Goal: Check status: Check status

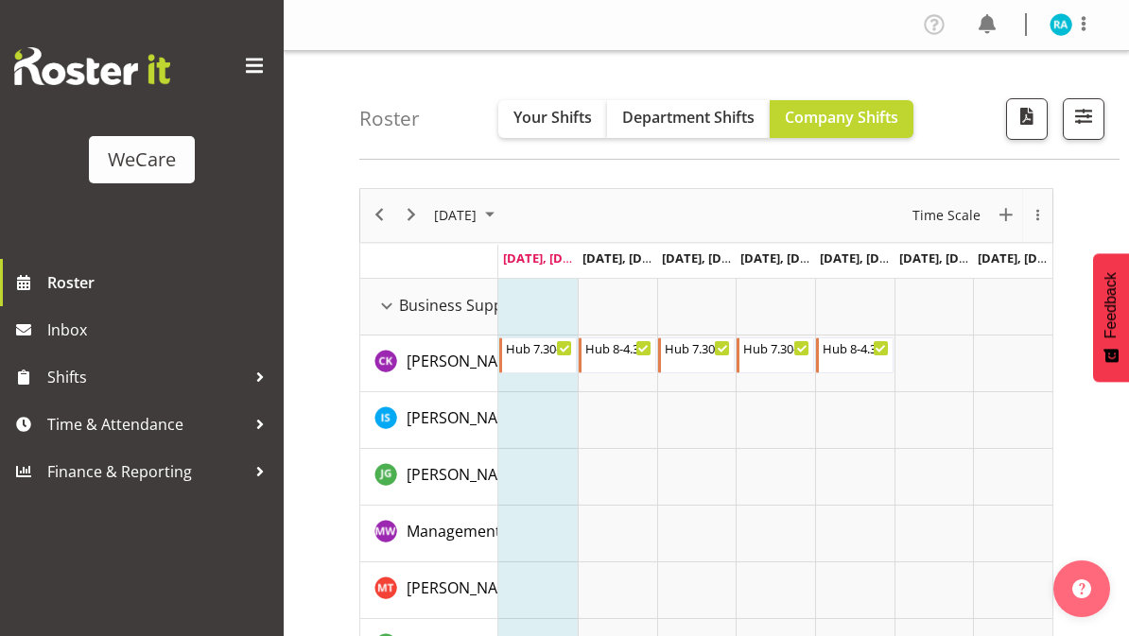
click at [1080, 115] on span "button" at bounding box center [1084, 116] width 25 height 25
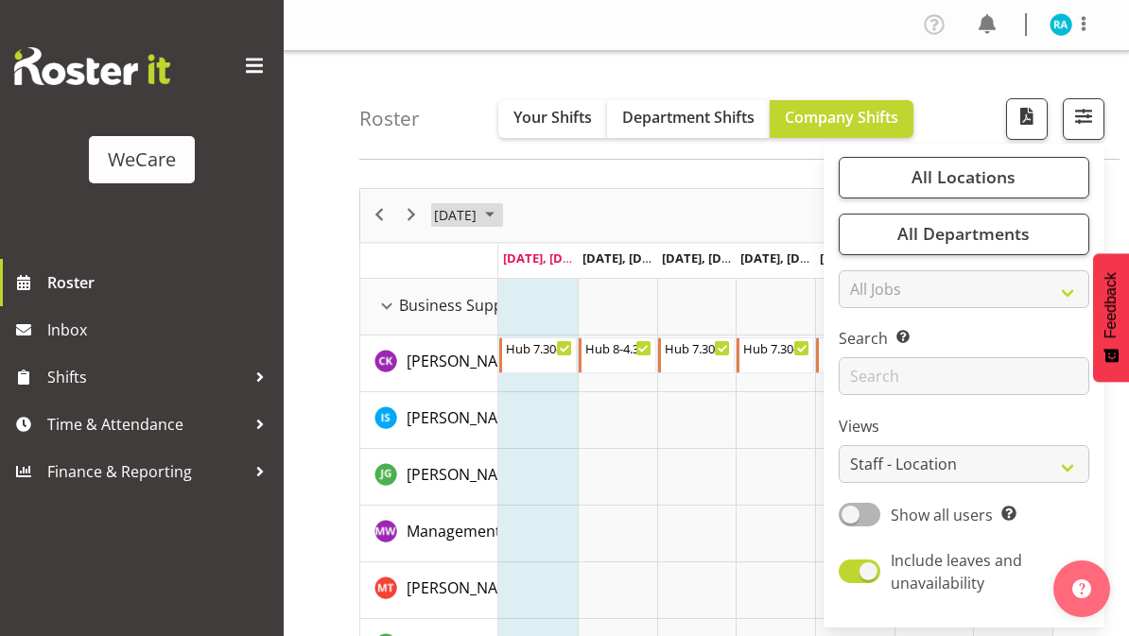
click at [479, 213] on span "[DATE]" at bounding box center [455, 215] width 46 height 24
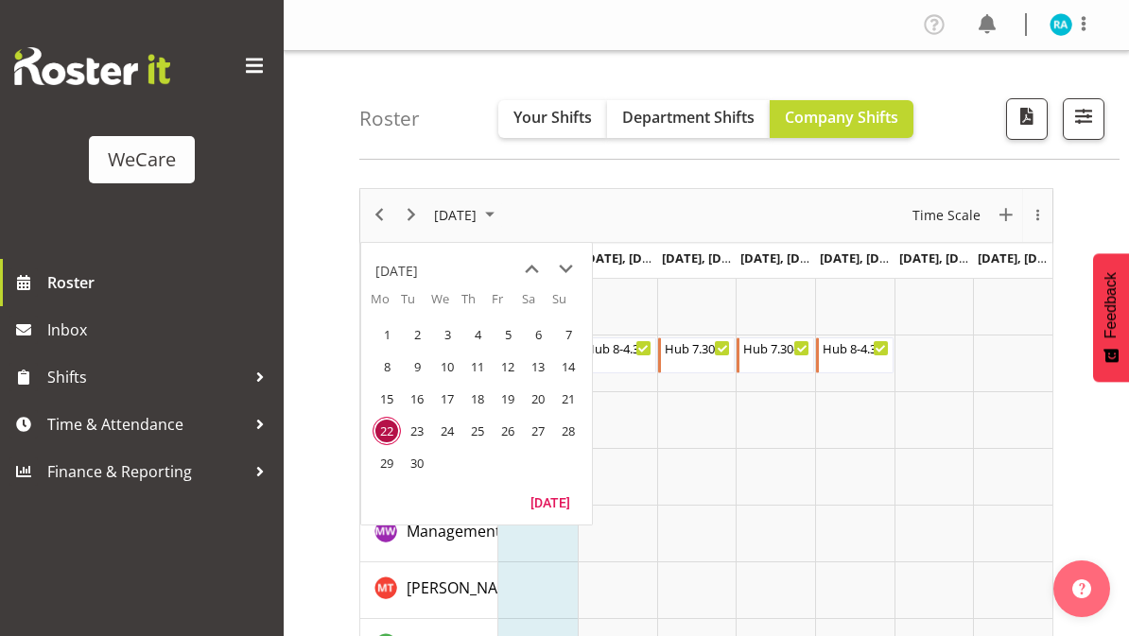
click at [418, 275] on div "[DATE]" at bounding box center [396, 272] width 43 height 38
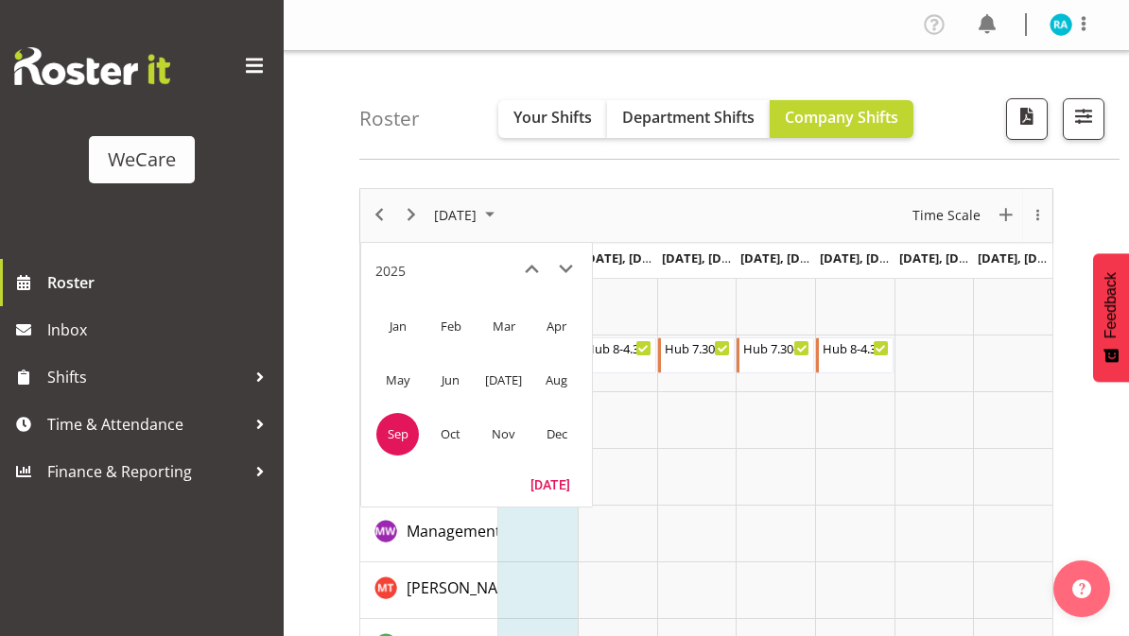
click at [490, 437] on span "Nov" at bounding box center [503, 434] width 43 height 43
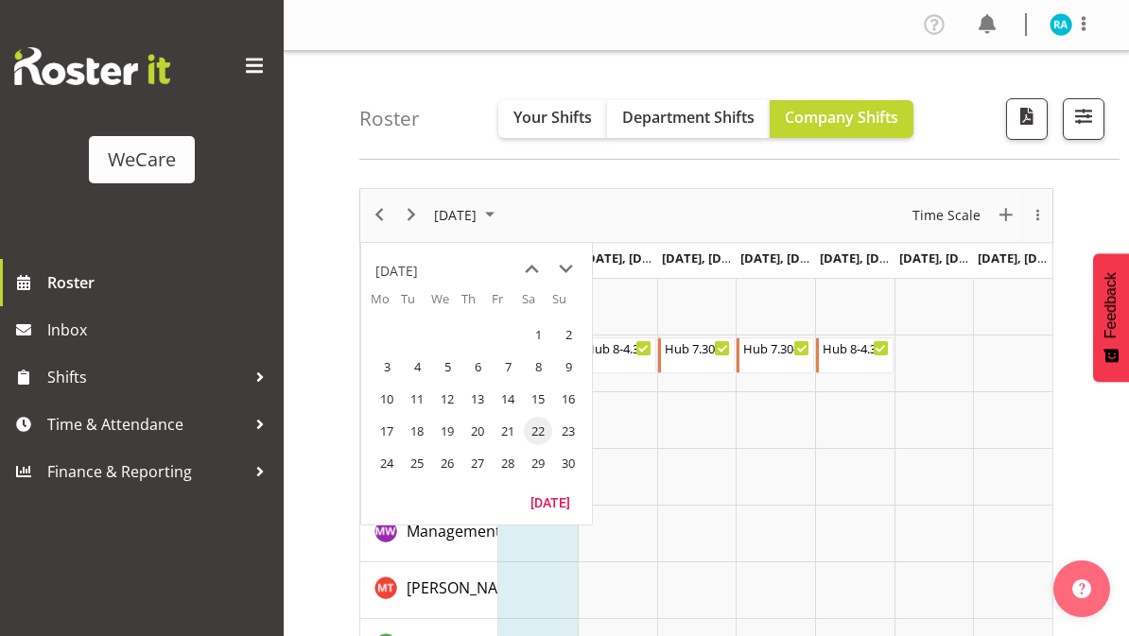
click at [392, 366] on span "3" at bounding box center [387, 367] width 28 height 28
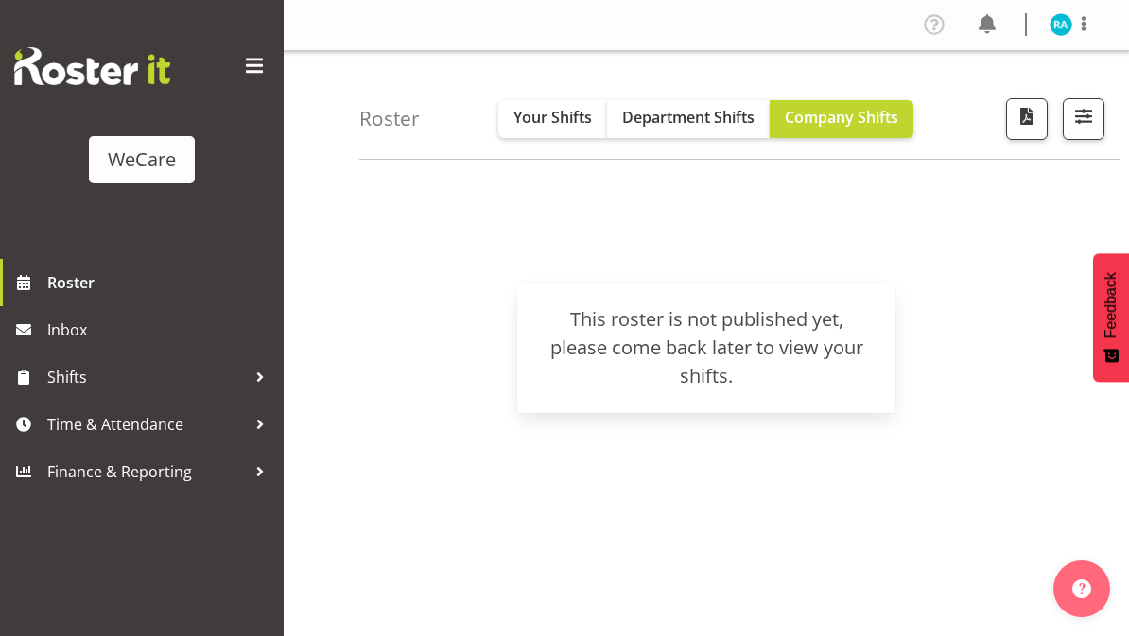
click at [155, 165] on div "WeCare" at bounding box center [142, 160] width 68 height 28
click at [535, 116] on span "Your Shifts" at bounding box center [553, 117] width 78 height 21
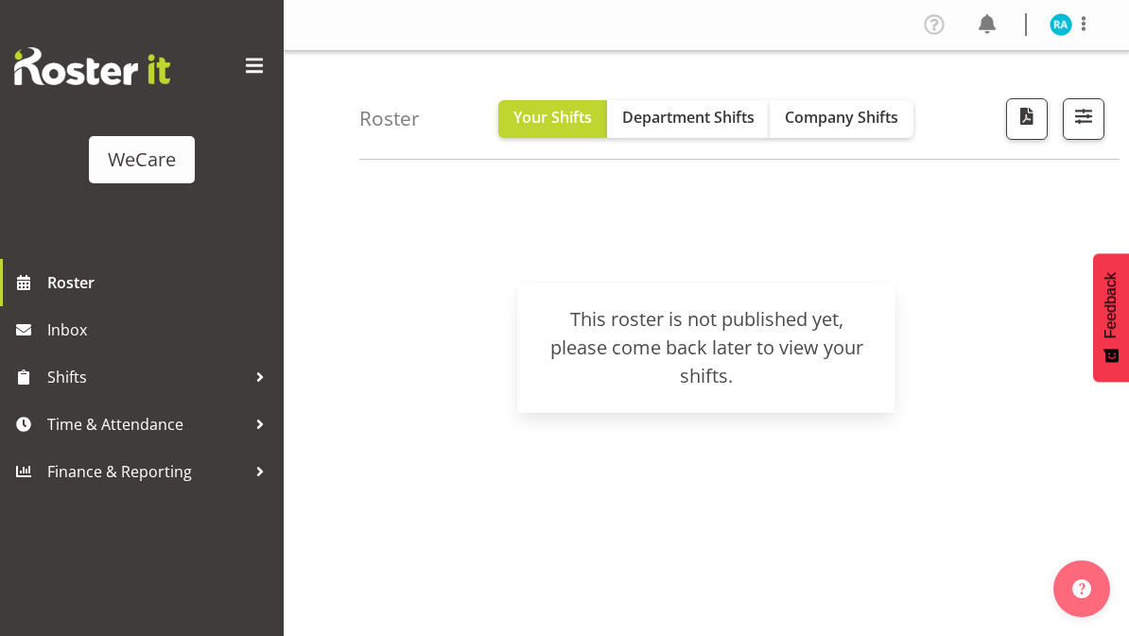
click at [555, 112] on span "Your Shifts" at bounding box center [553, 117] width 78 height 21
click at [140, 174] on div "WeCare" at bounding box center [142, 160] width 68 height 28
click at [394, 123] on h4 "Roster" at bounding box center [389, 119] width 61 height 22
click at [255, 73] on span at bounding box center [254, 66] width 30 height 30
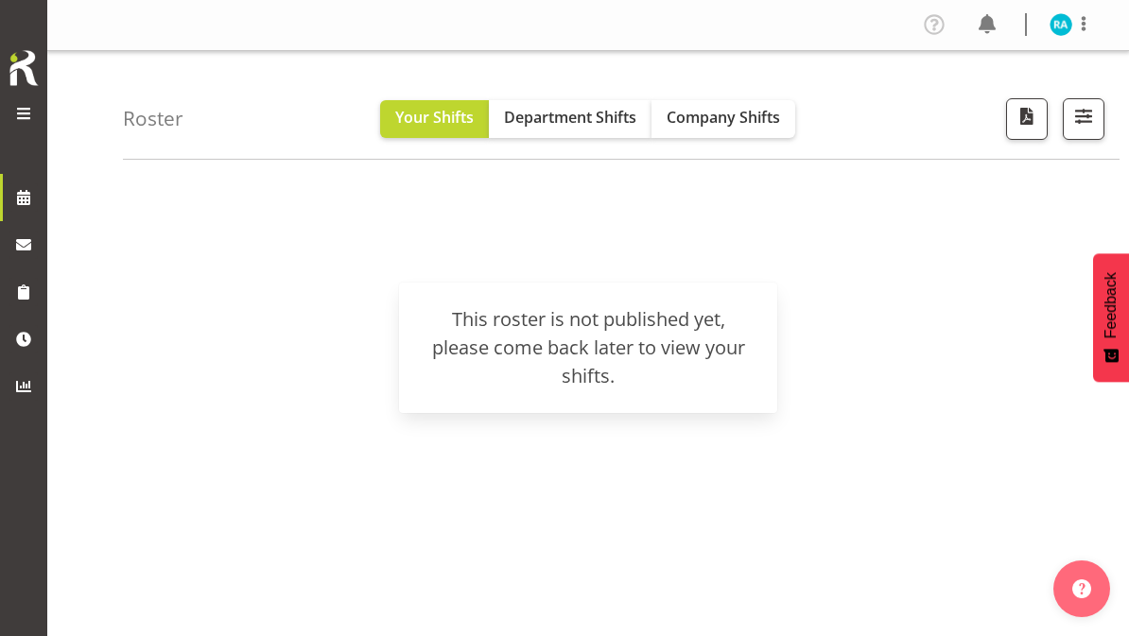
click at [148, 130] on h4 "Roster" at bounding box center [153, 119] width 61 height 22
click at [536, 135] on button "Department Shifts" at bounding box center [570, 119] width 163 height 38
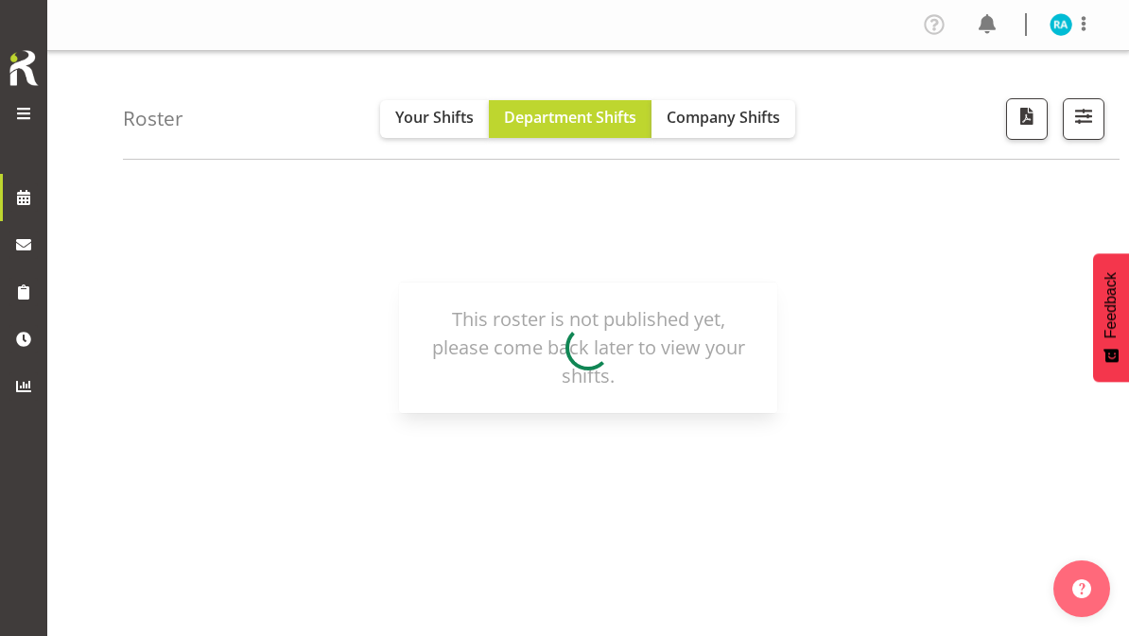
click at [136, 130] on h4 "Roster" at bounding box center [153, 119] width 61 height 22
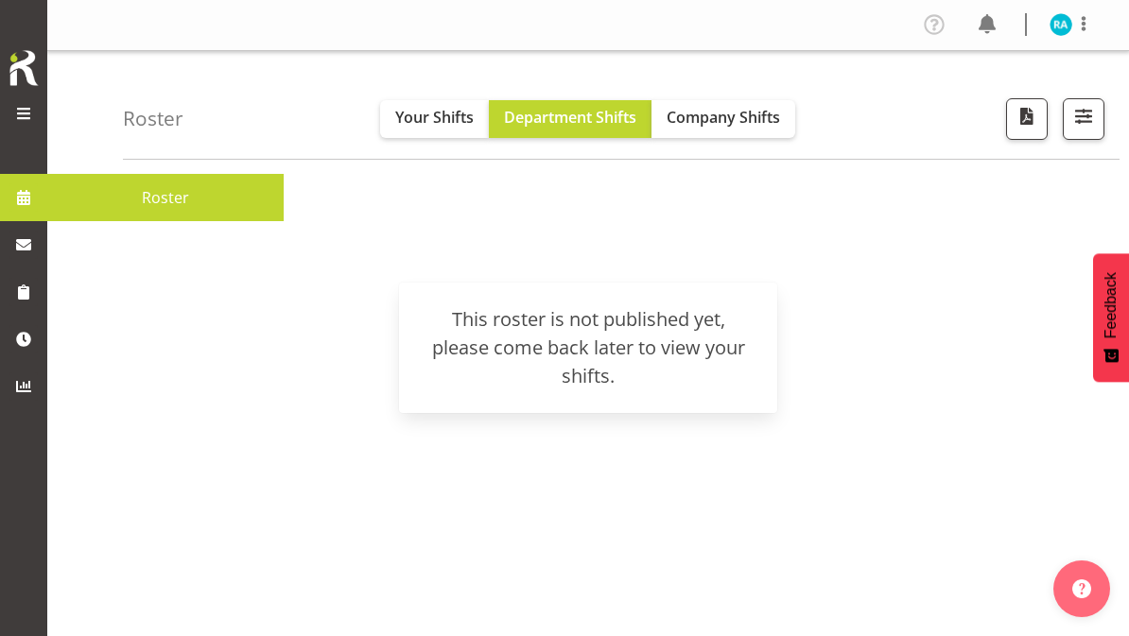
click at [122, 205] on span "Roster" at bounding box center [166, 197] width 218 height 28
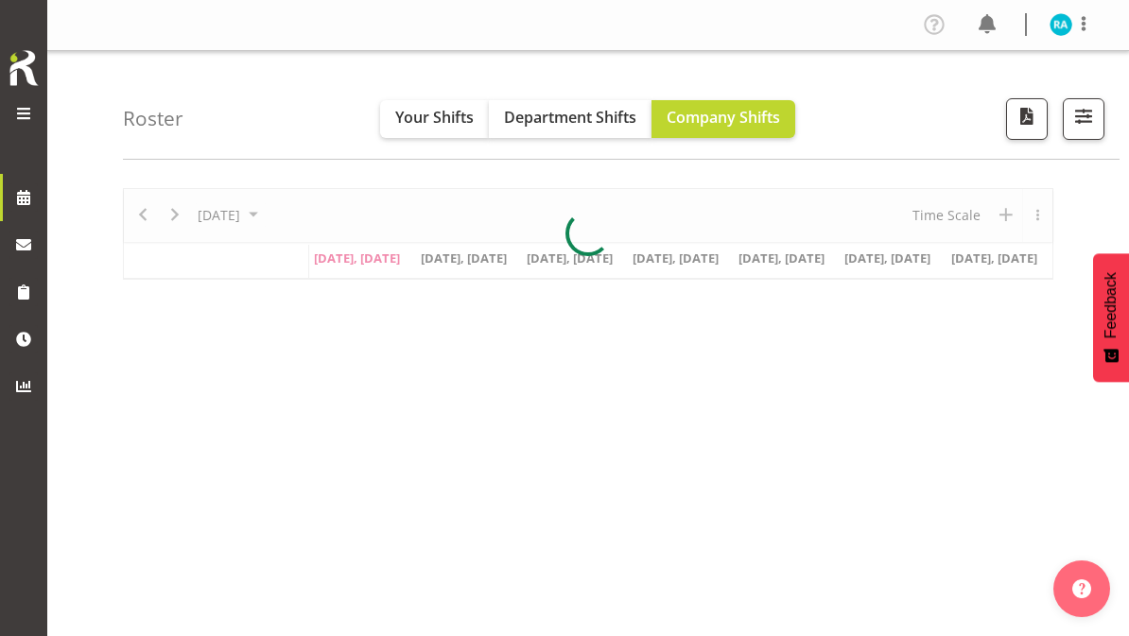
click at [419, 113] on span "Your Shifts" at bounding box center [434, 117] width 78 height 21
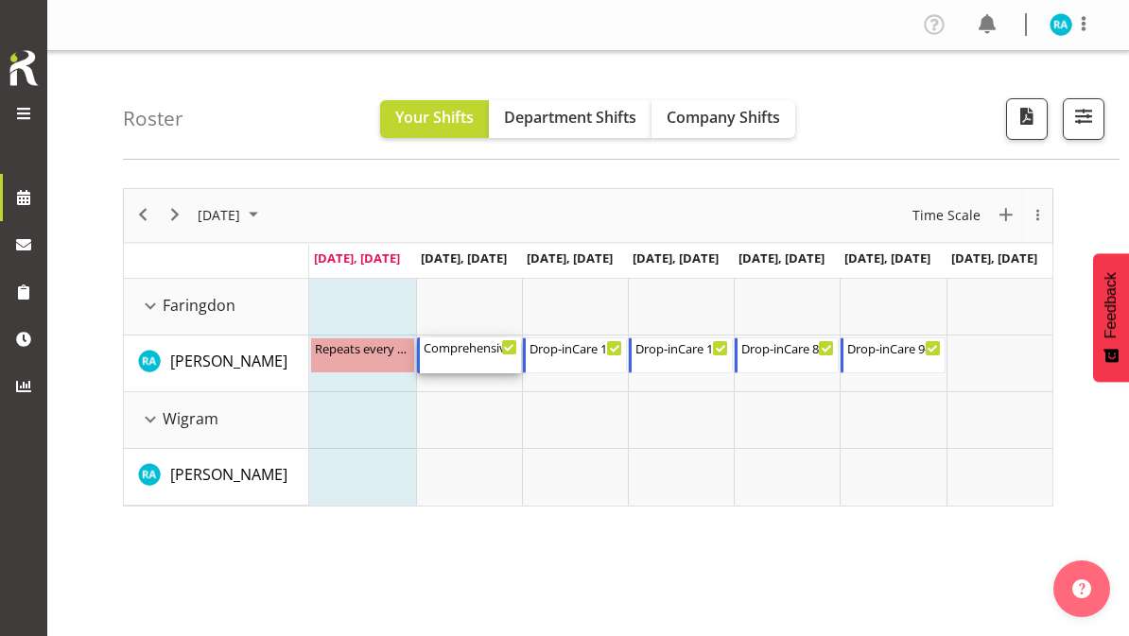
click at [461, 354] on div "Comprehensive Consult 10-6" at bounding box center [471, 347] width 94 height 19
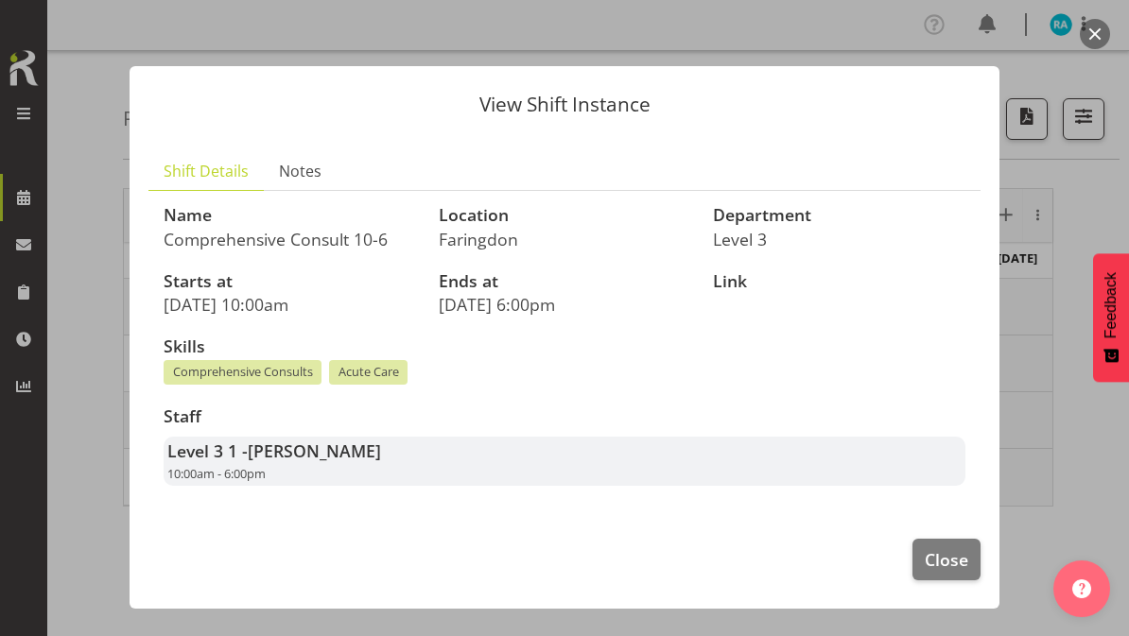
click at [947, 565] on span "Close" at bounding box center [947, 560] width 44 height 25
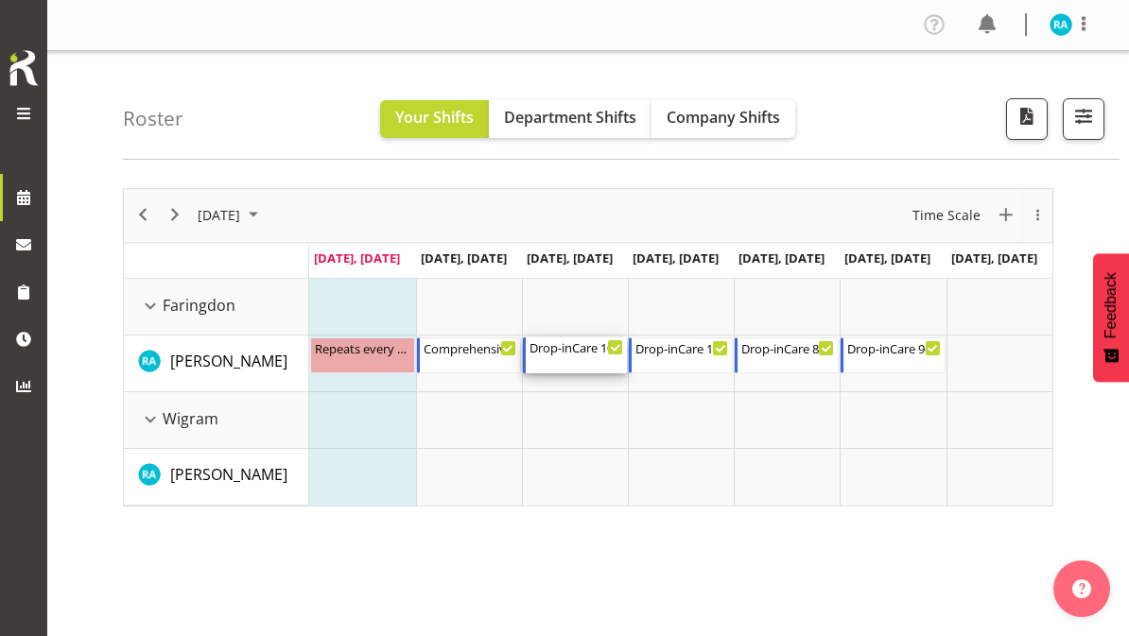
click at [560, 355] on div "Drop-inCare 10-6" at bounding box center [577, 347] width 94 height 19
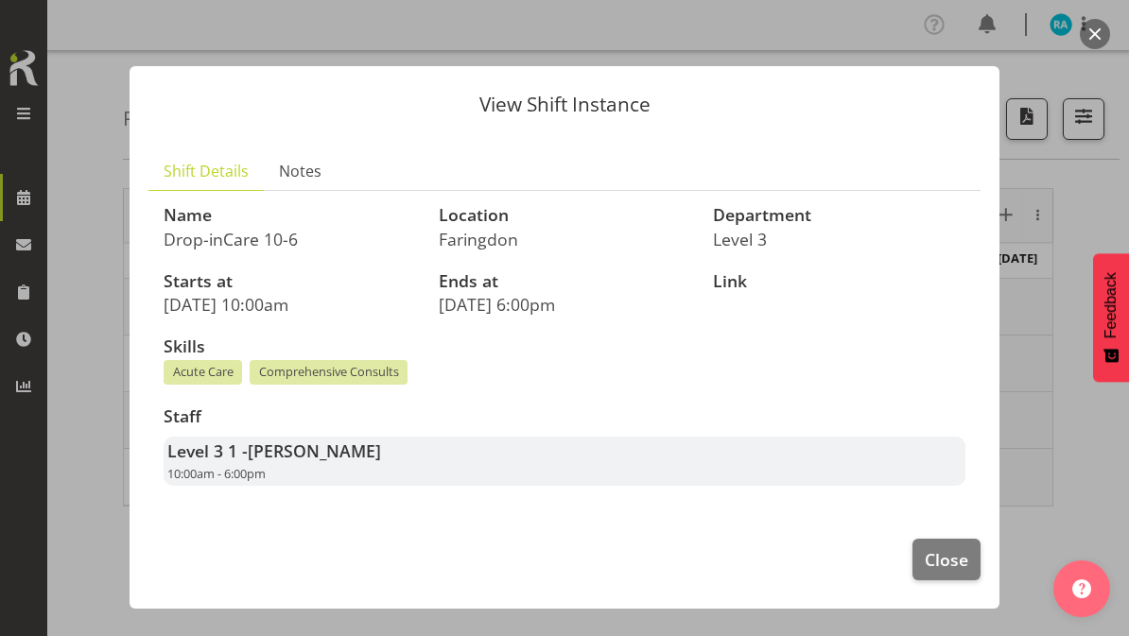
click at [943, 558] on span "Close" at bounding box center [947, 560] width 44 height 25
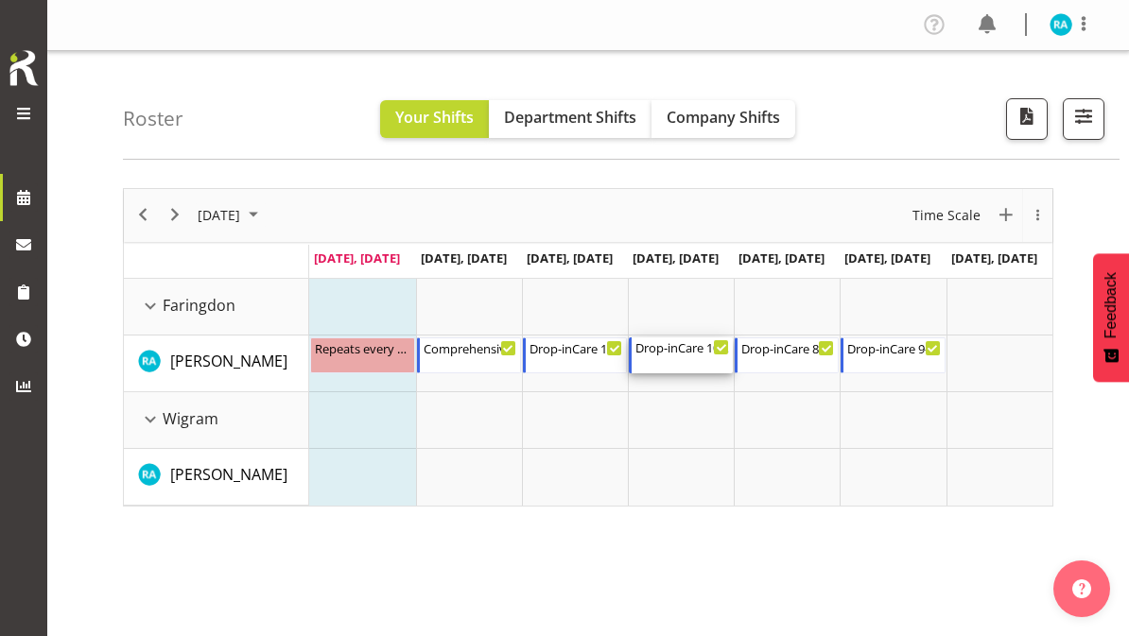
click at [674, 352] on div "Drop-inCare 10-6" at bounding box center [683, 347] width 94 height 19
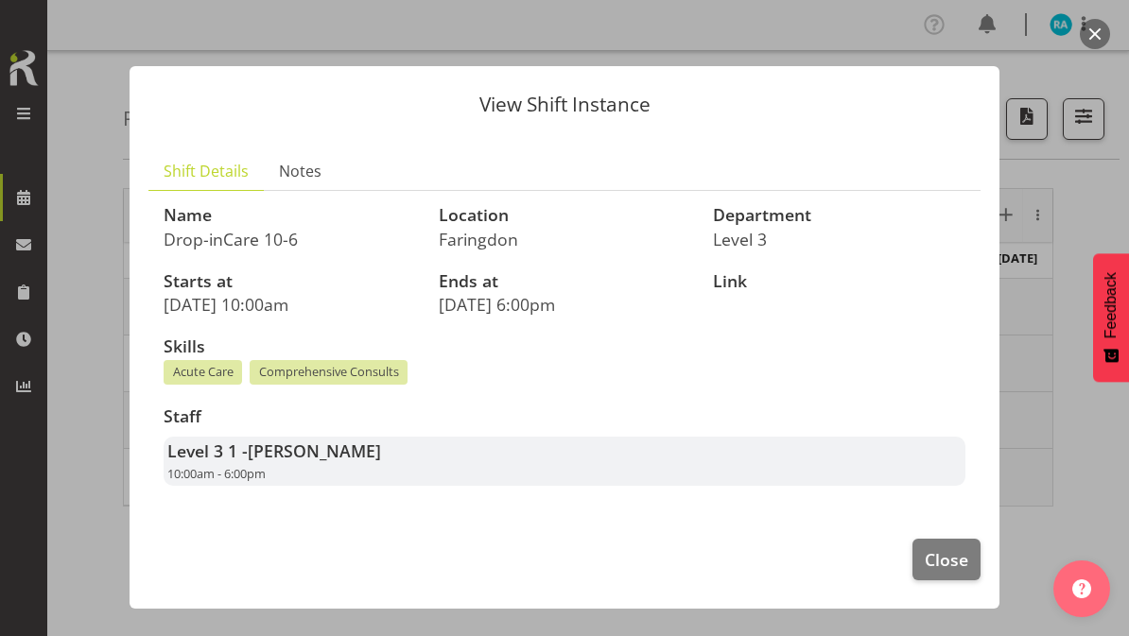
click at [943, 561] on span "Close" at bounding box center [947, 560] width 44 height 25
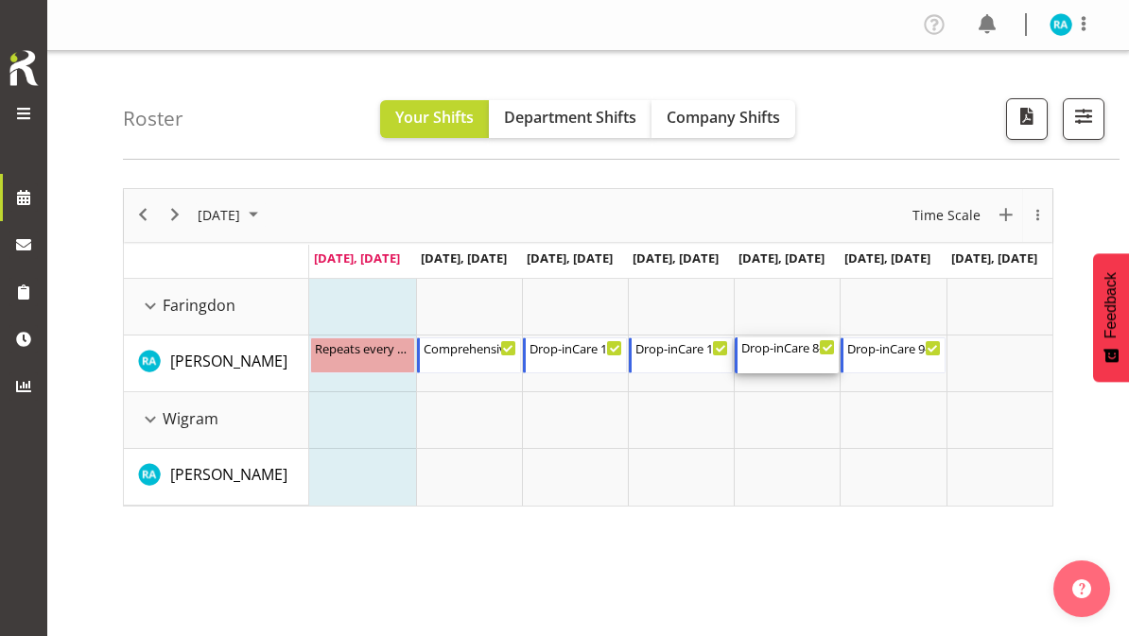
click at [780, 360] on div "Drop-inCare [DATE] 8:00 AM - 4:00 PM" at bounding box center [788, 356] width 94 height 36
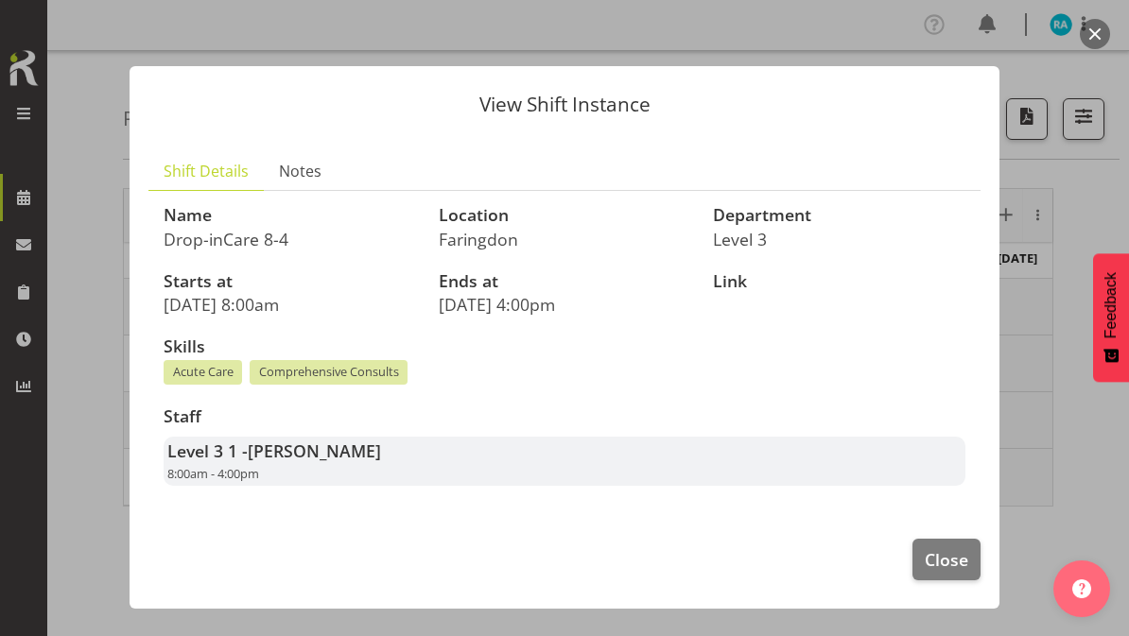
click at [954, 549] on span "Close" at bounding box center [947, 560] width 44 height 25
